Goal: Register for event/course: Sign up to attend an event or enroll in a course

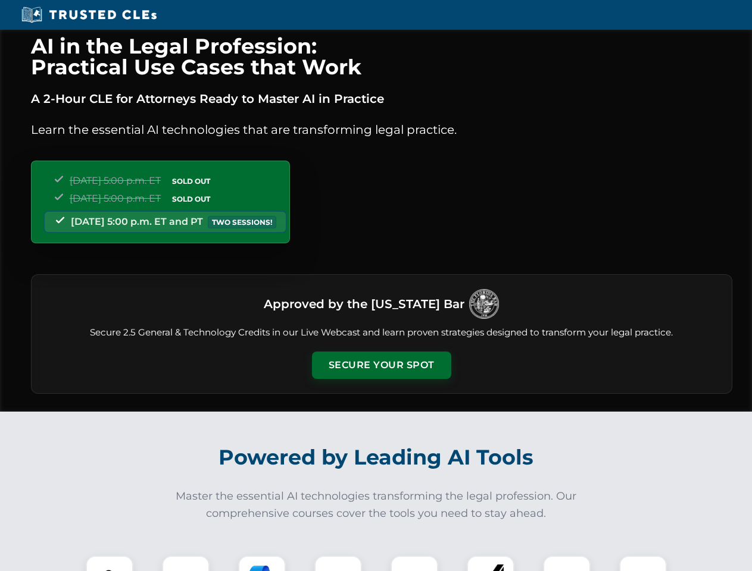
click at [381, 365] on button "Secure Your Spot" at bounding box center [381, 365] width 139 height 27
click at [109, 564] on img at bounding box center [109, 579] width 35 height 35
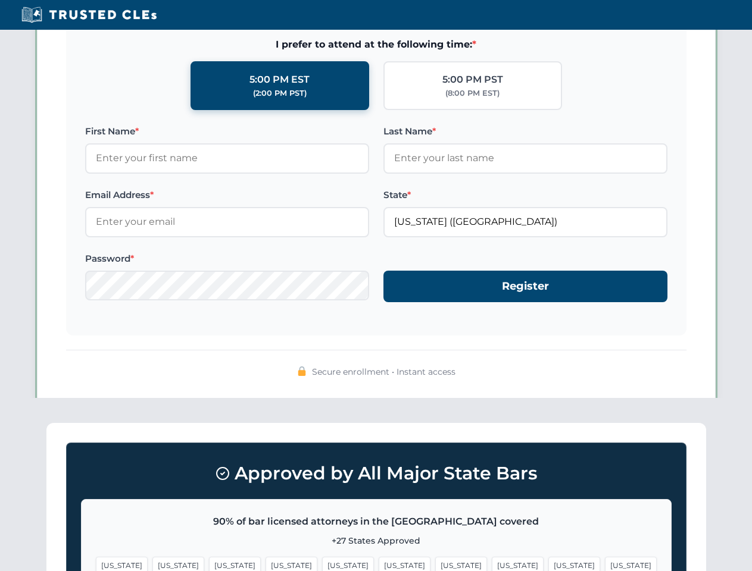
click at [435, 564] on span "[US_STATE]" at bounding box center [461, 565] width 52 height 17
click at [548, 564] on span "[US_STATE]" at bounding box center [574, 565] width 52 height 17
